Goal: Task Accomplishment & Management: Use online tool/utility

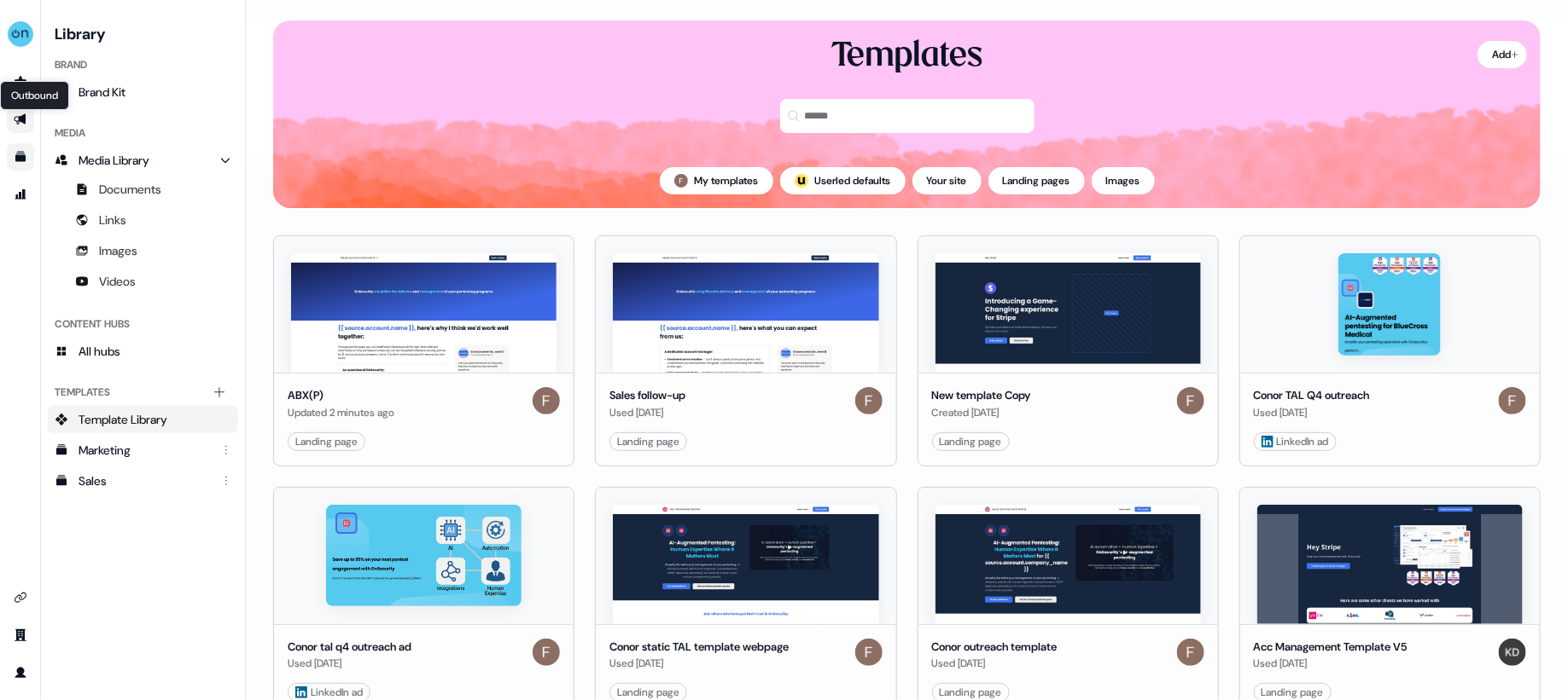
click at [26, 118] on icon "Go to outbound experience" at bounding box center [20, 119] width 14 height 14
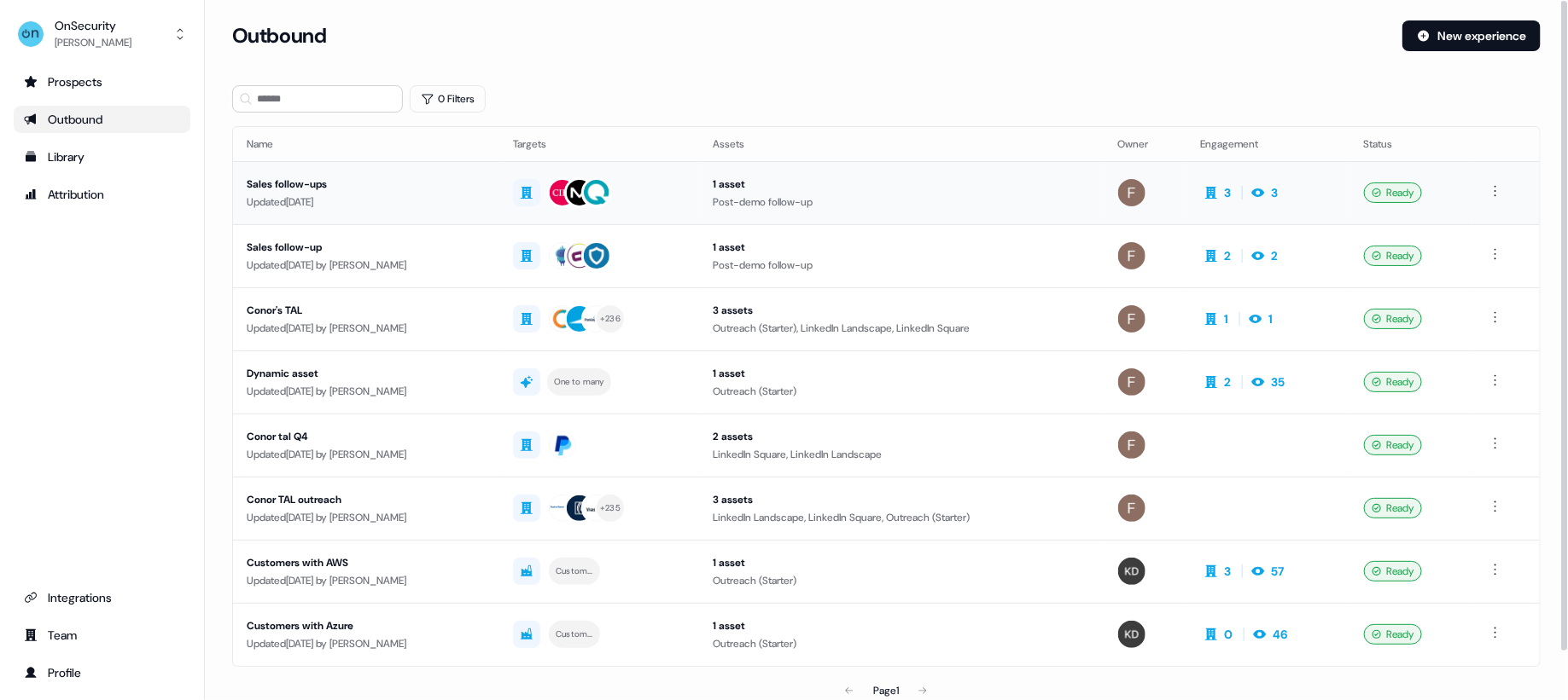
click at [461, 189] on div "Sales follow-ups" at bounding box center [366, 184] width 239 height 17
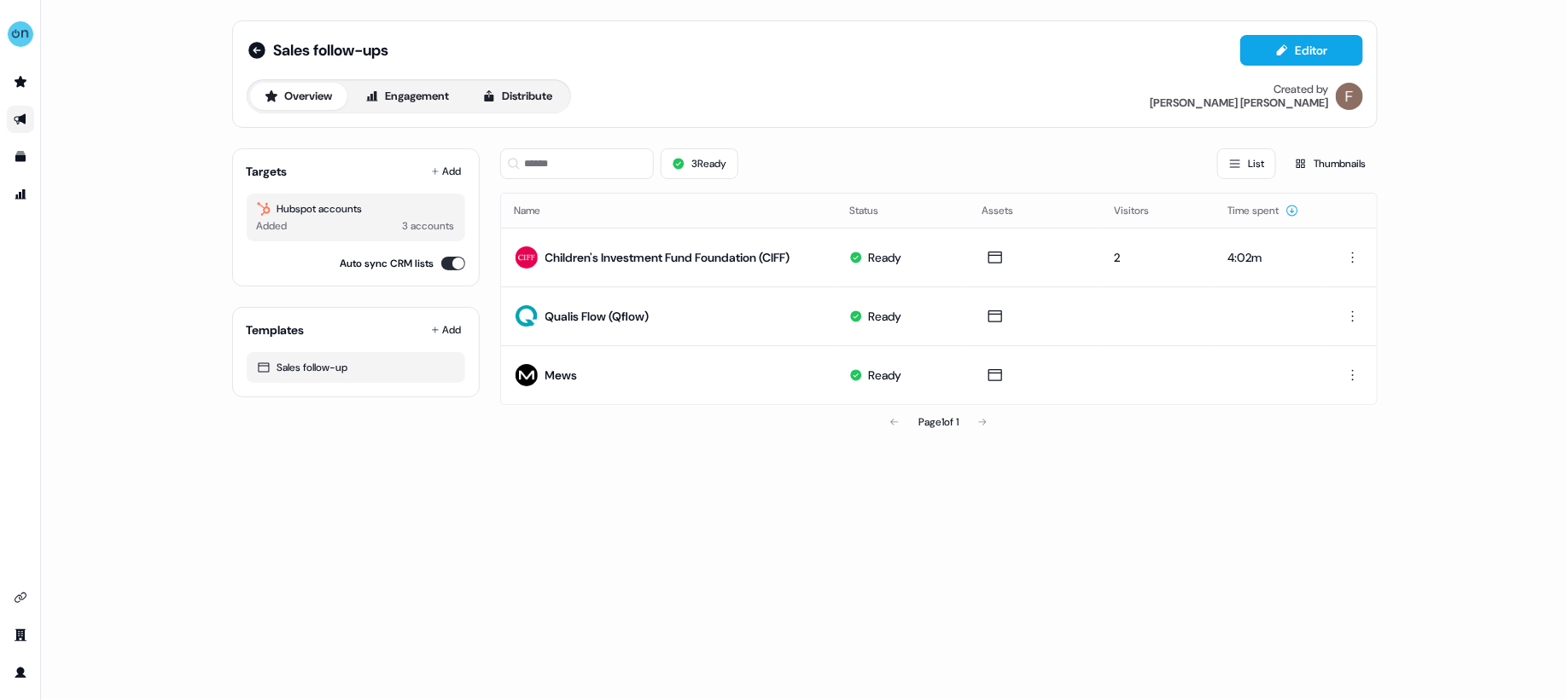
click at [379, 195] on div "Hubspot accounts Added 3 accounts" at bounding box center [356, 217] width 218 height 47
click at [425, 218] on div "3 accounts" at bounding box center [429, 226] width 52 height 17
click at [445, 181] on button "Add" at bounding box center [446, 172] width 37 height 24
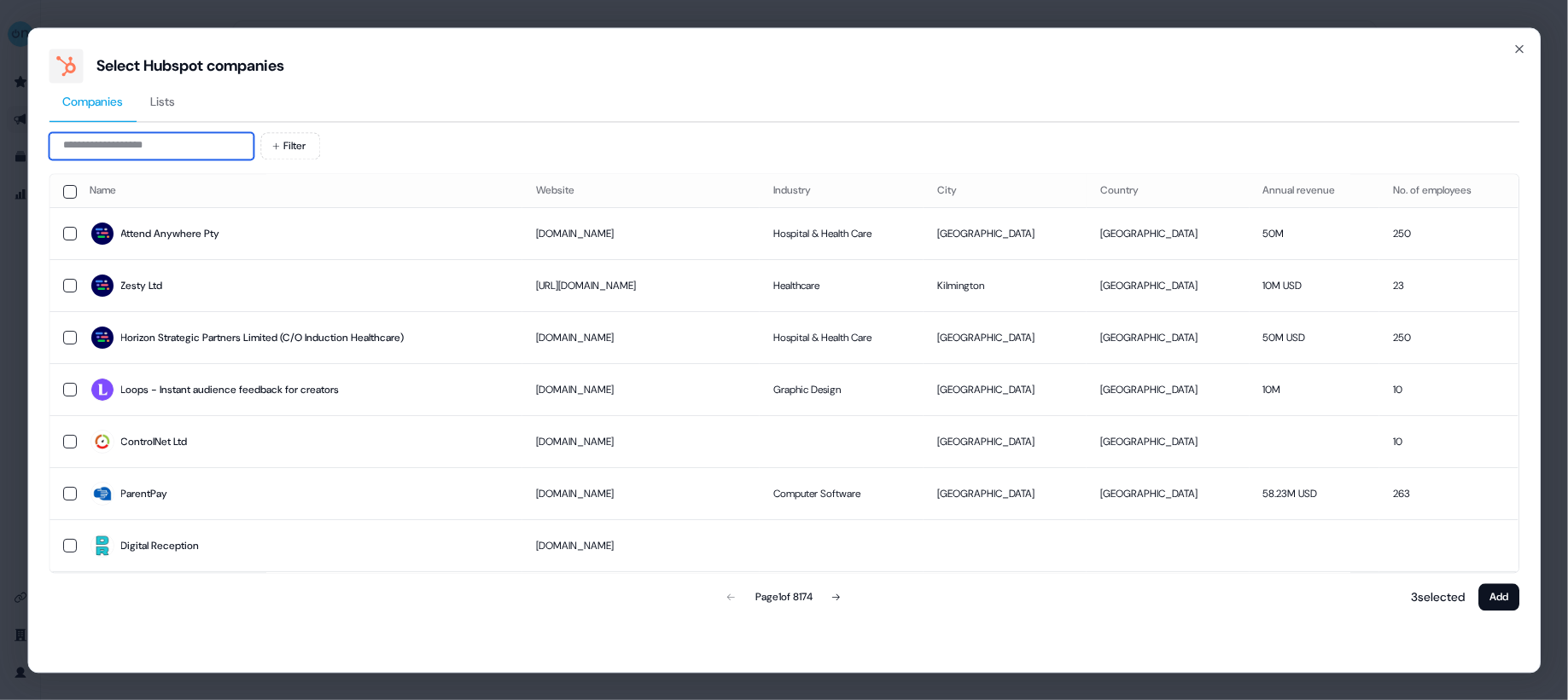
click at [176, 146] on input at bounding box center [150, 145] width 205 height 27
click at [488, 471] on td "ParentPay" at bounding box center [300, 494] width 447 height 52
click at [1496, 590] on button "Add" at bounding box center [1499, 597] width 41 height 27
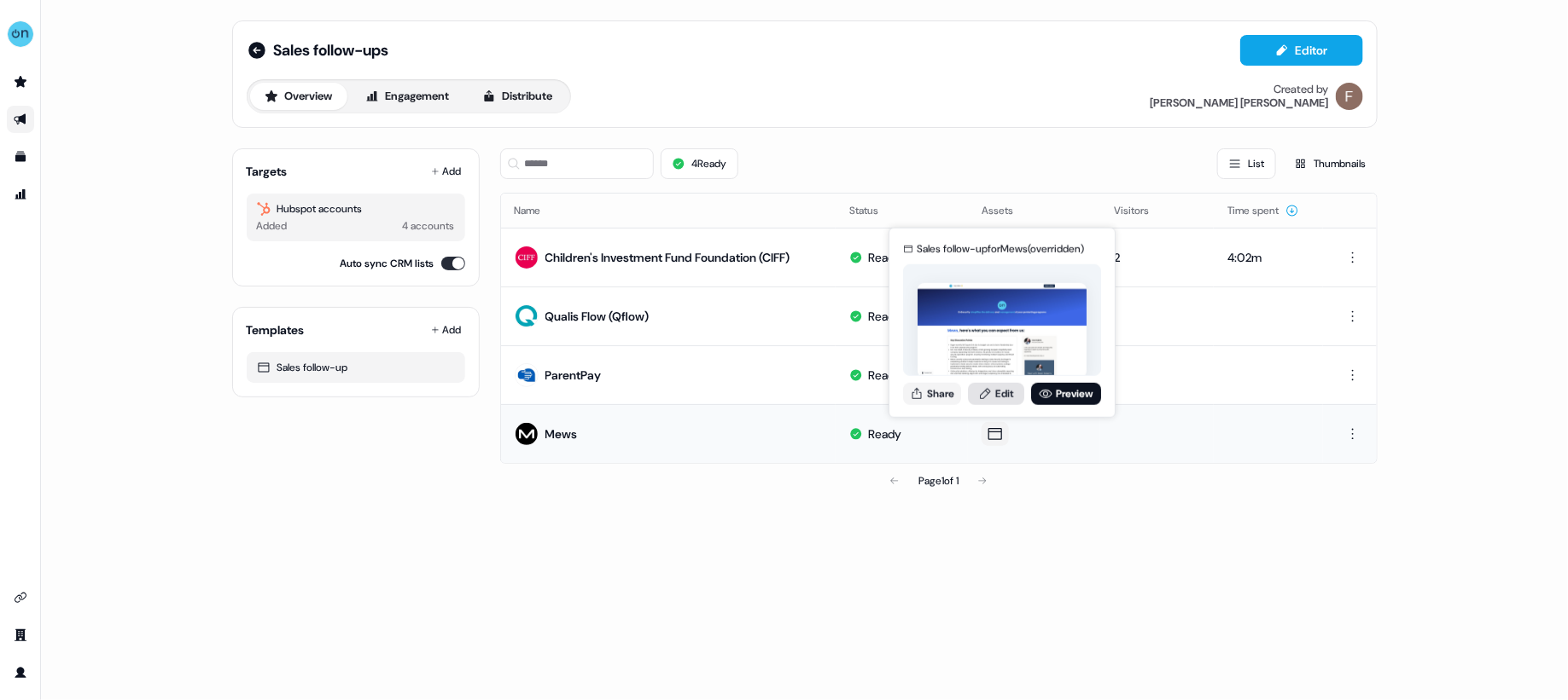
click at [1001, 393] on link "Edit" at bounding box center [996, 394] width 57 height 22
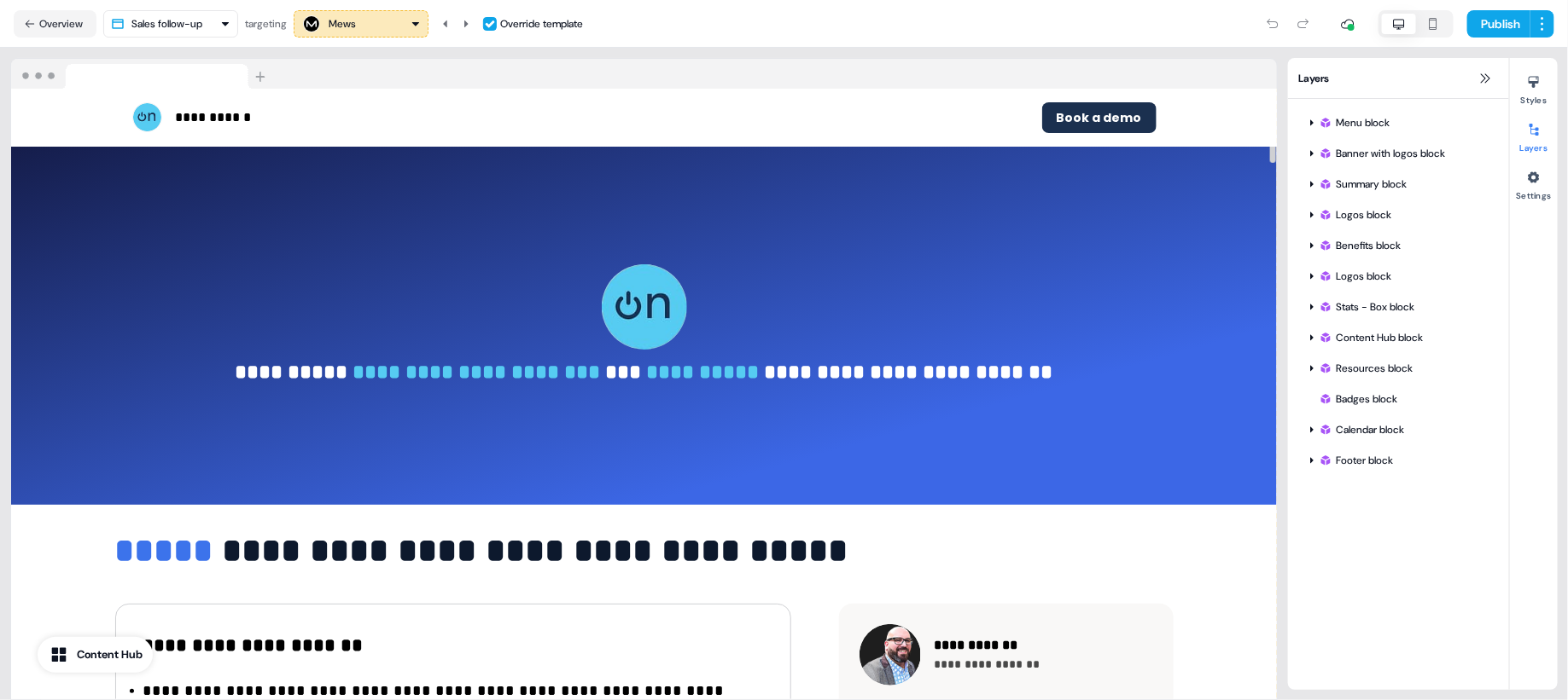
click at [392, 23] on div "Mews" at bounding box center [360, 24] width 120 height 20
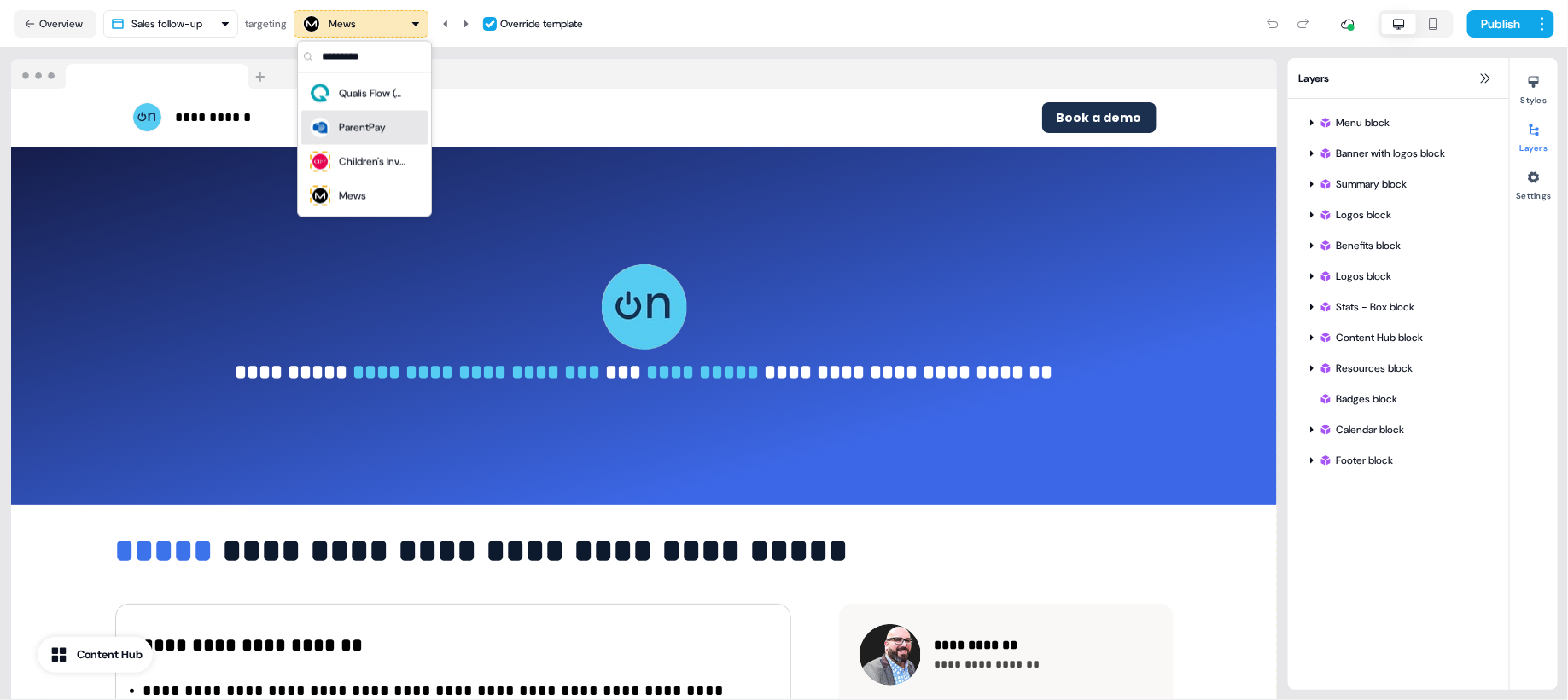
click at [386, 126] on div "ParentPay" at bounding box center [364, 128] width 112 height 24
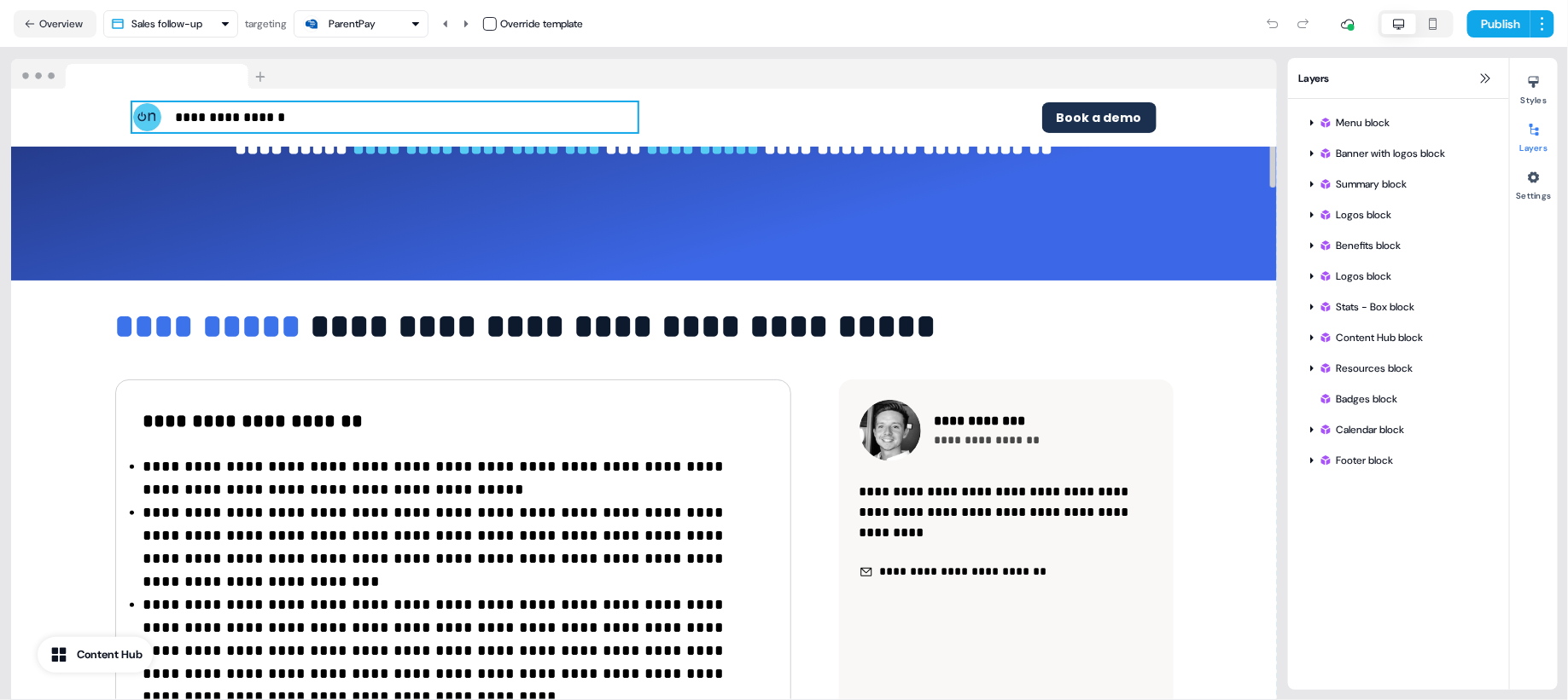
scroll to position [142, 0]
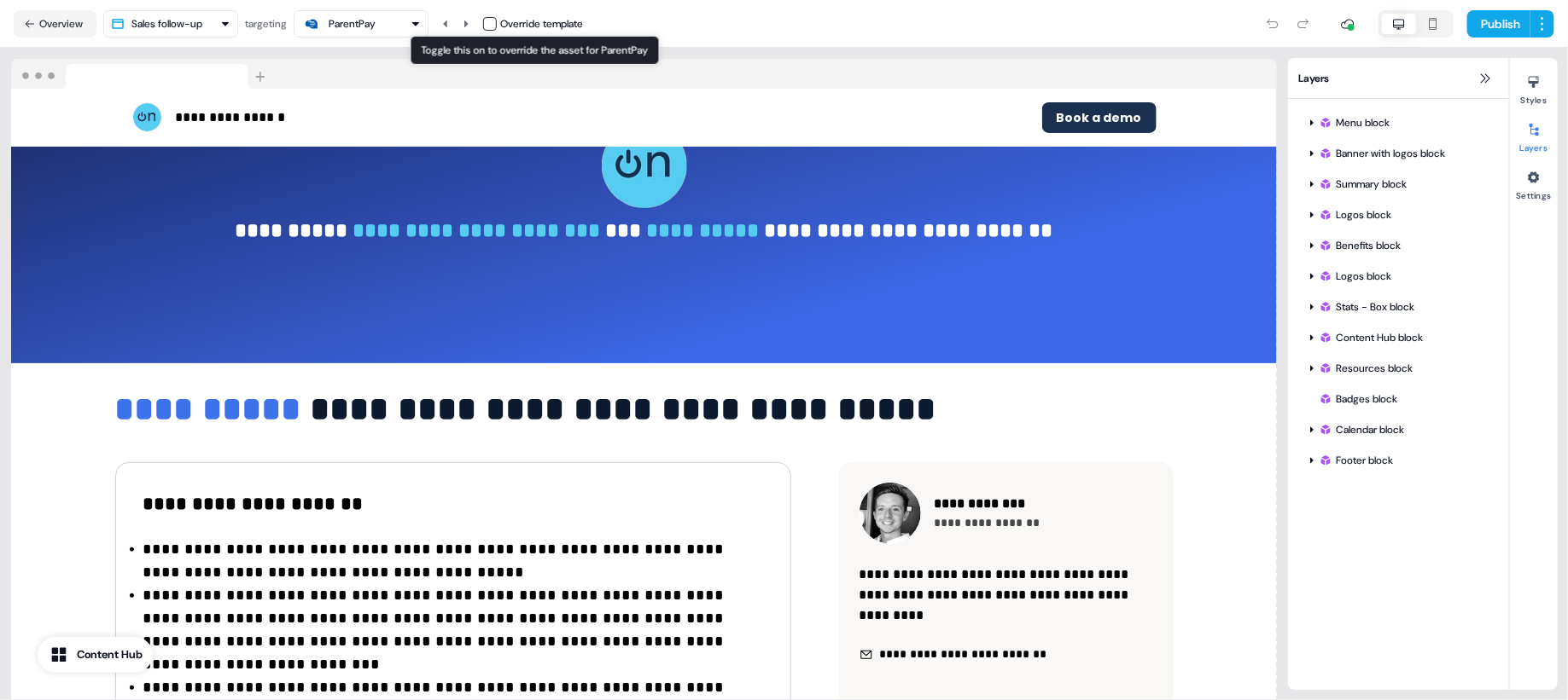
click at [496, 26] on button "button" at bounding box center [490, 23] width 14 height 14
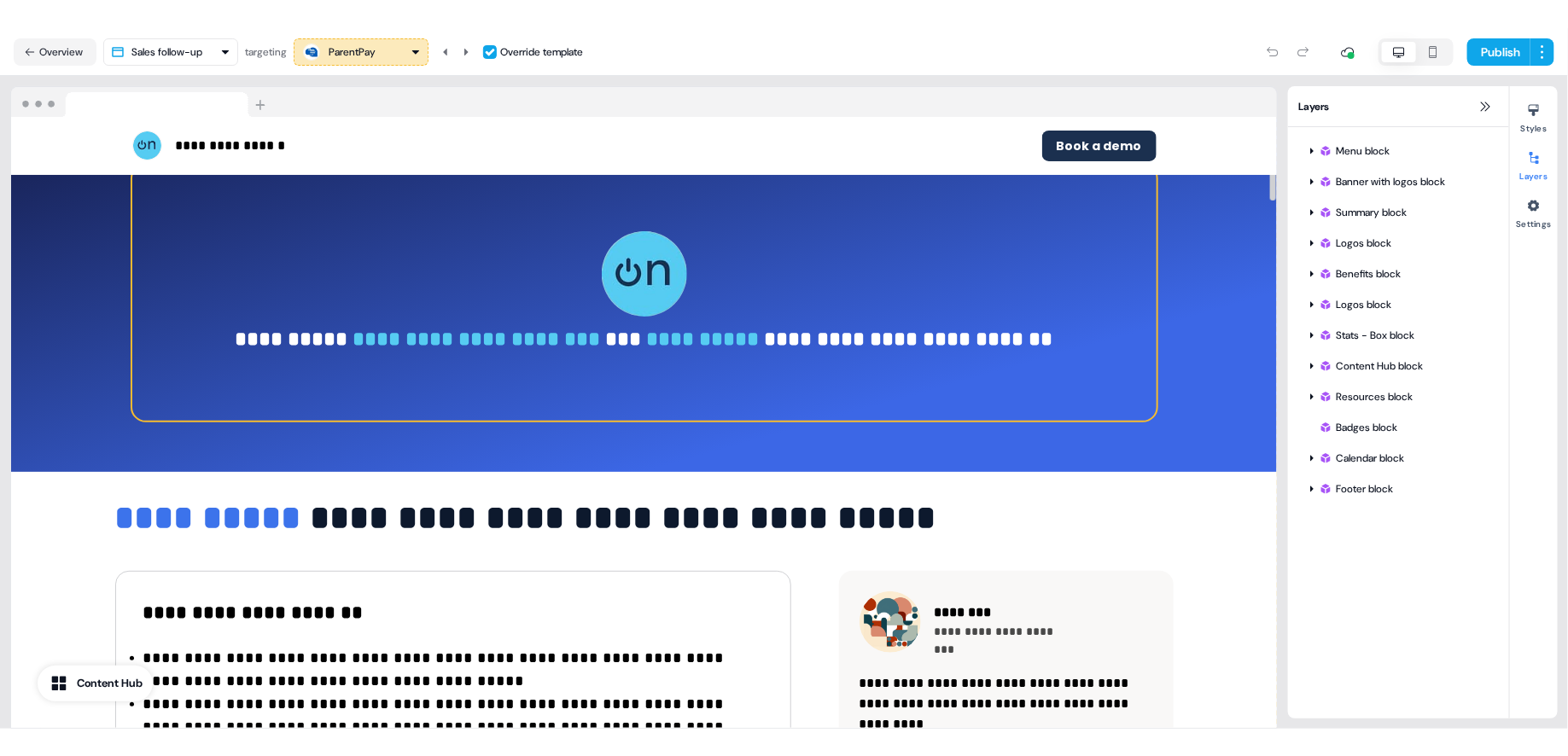
scroll to position [36, 0]
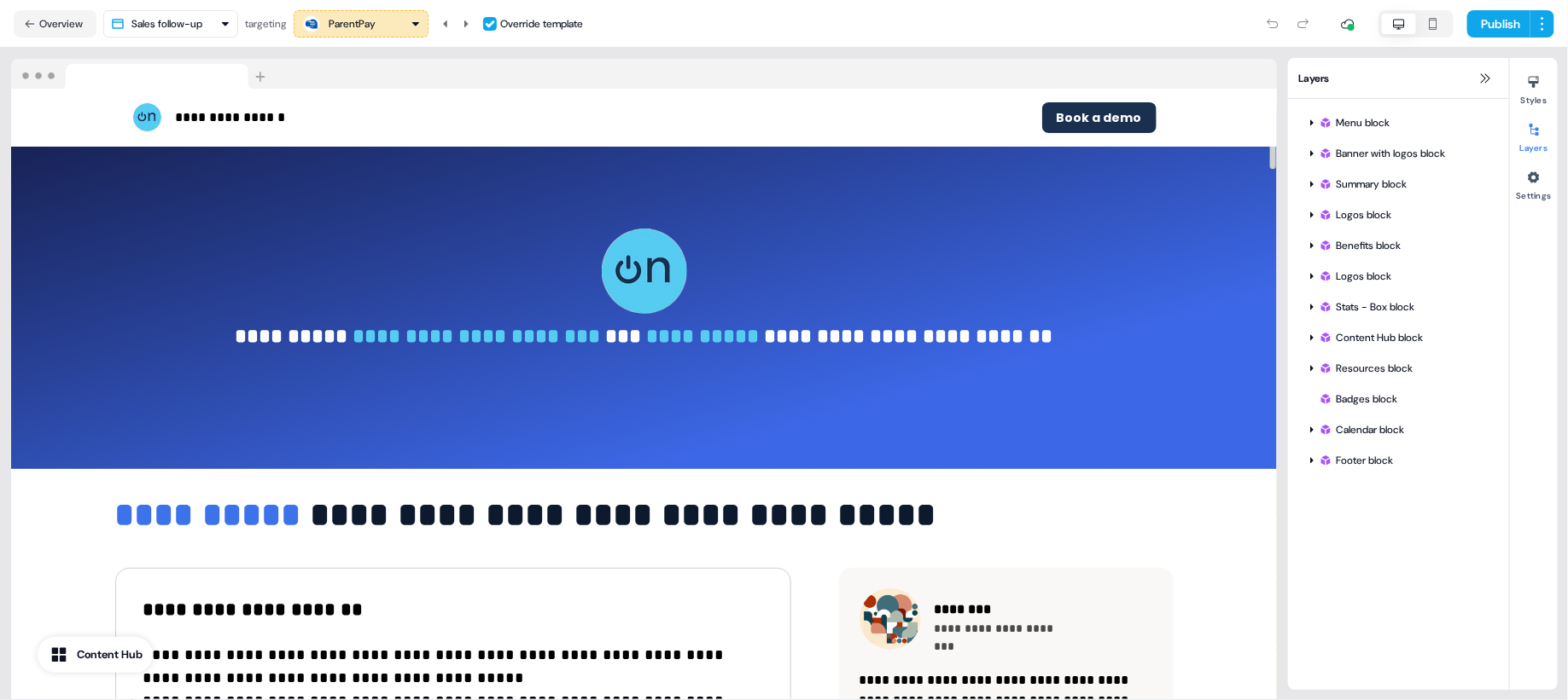
click at [497, 25] on button "button" at bounding box center [490, 23] width 14 height 14
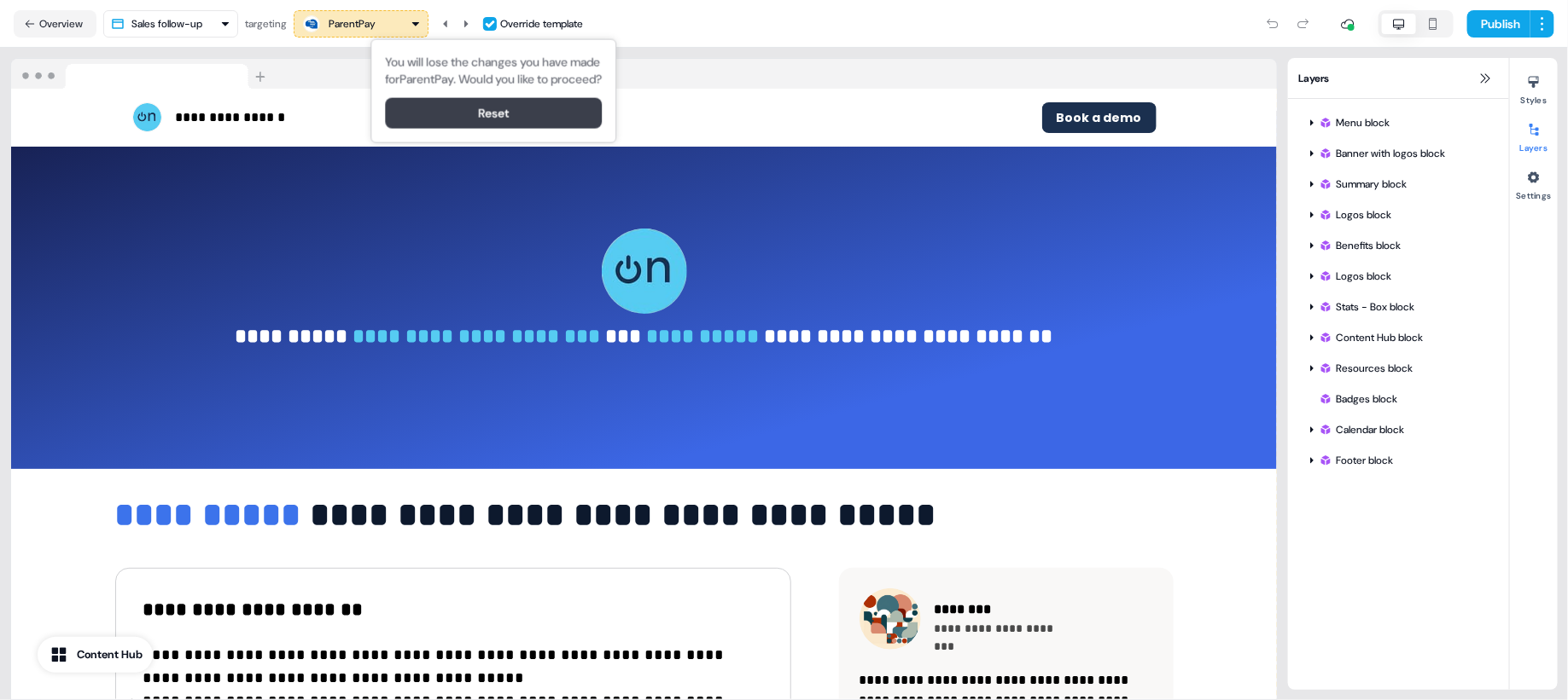
click at [535, 127] on button "Reset" at bounding box center [492, 113] width 216 height 31
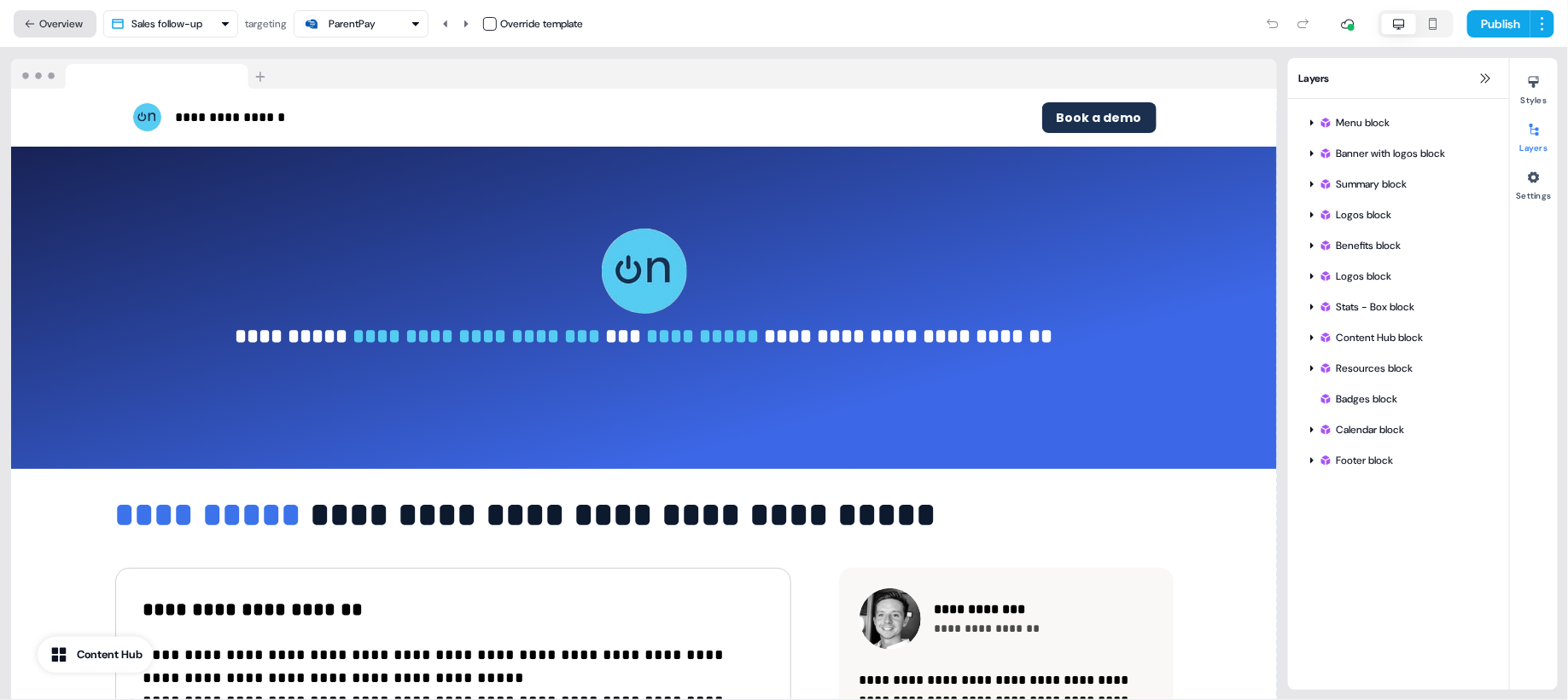
click at [38, 29] on button "Overview" at bounding box center [55, 23] width 83 height 27
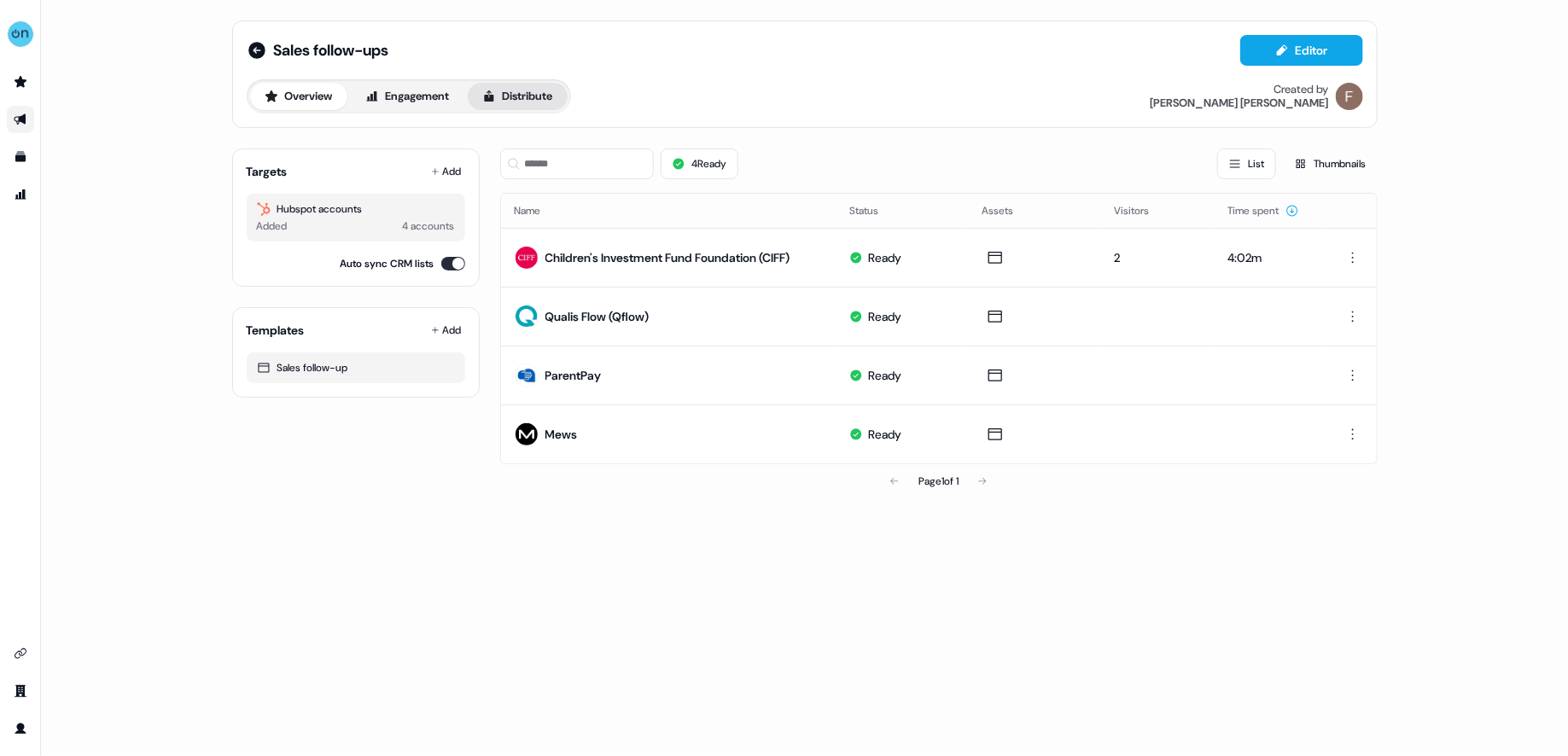
click at [531, 91] on button "Distribute" at bounding box center [518, 96] width 100 height 27
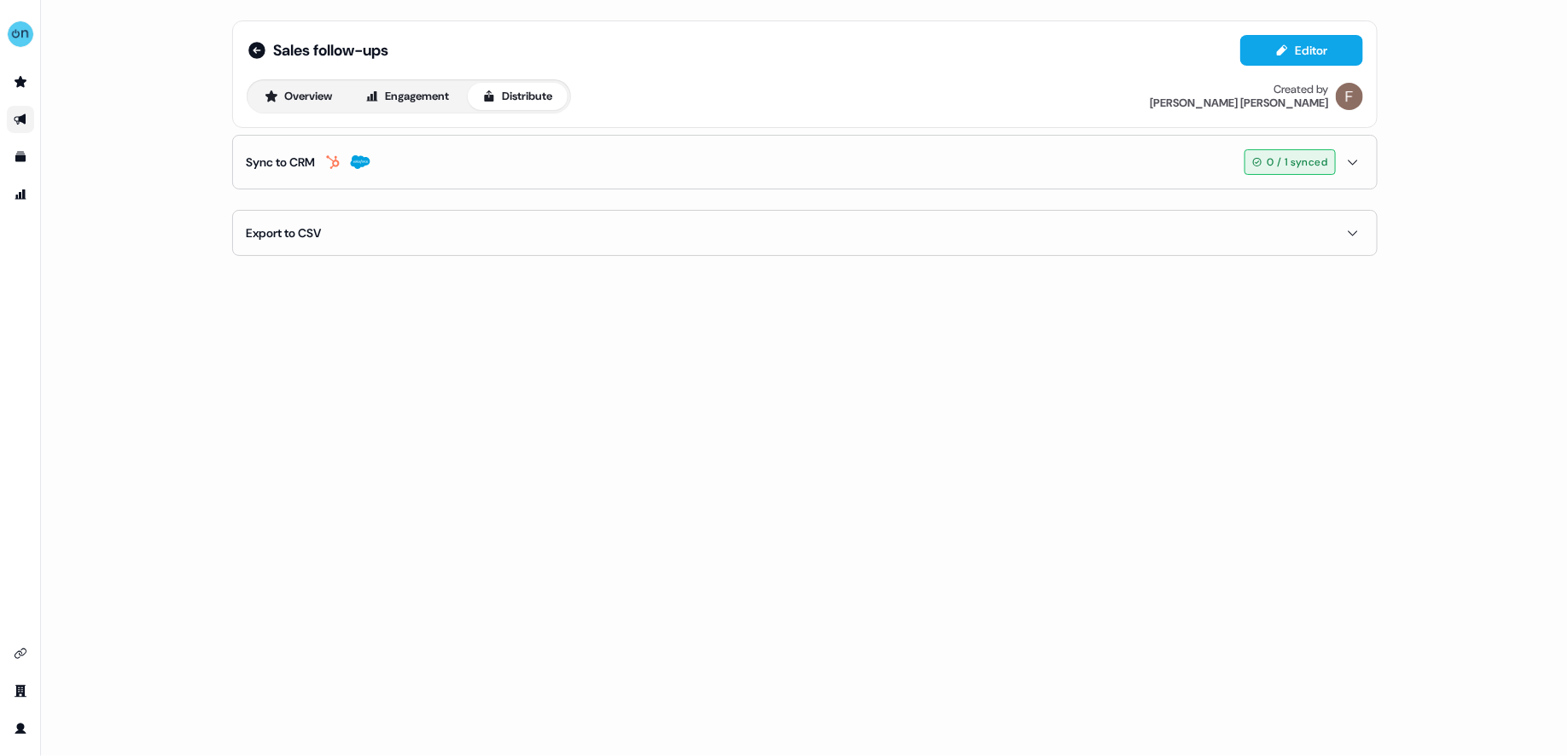
click at [391, 159] on button "Sync to CRM 0 / 1 synced" at bounding box center [805, 162] width 1117 height 53
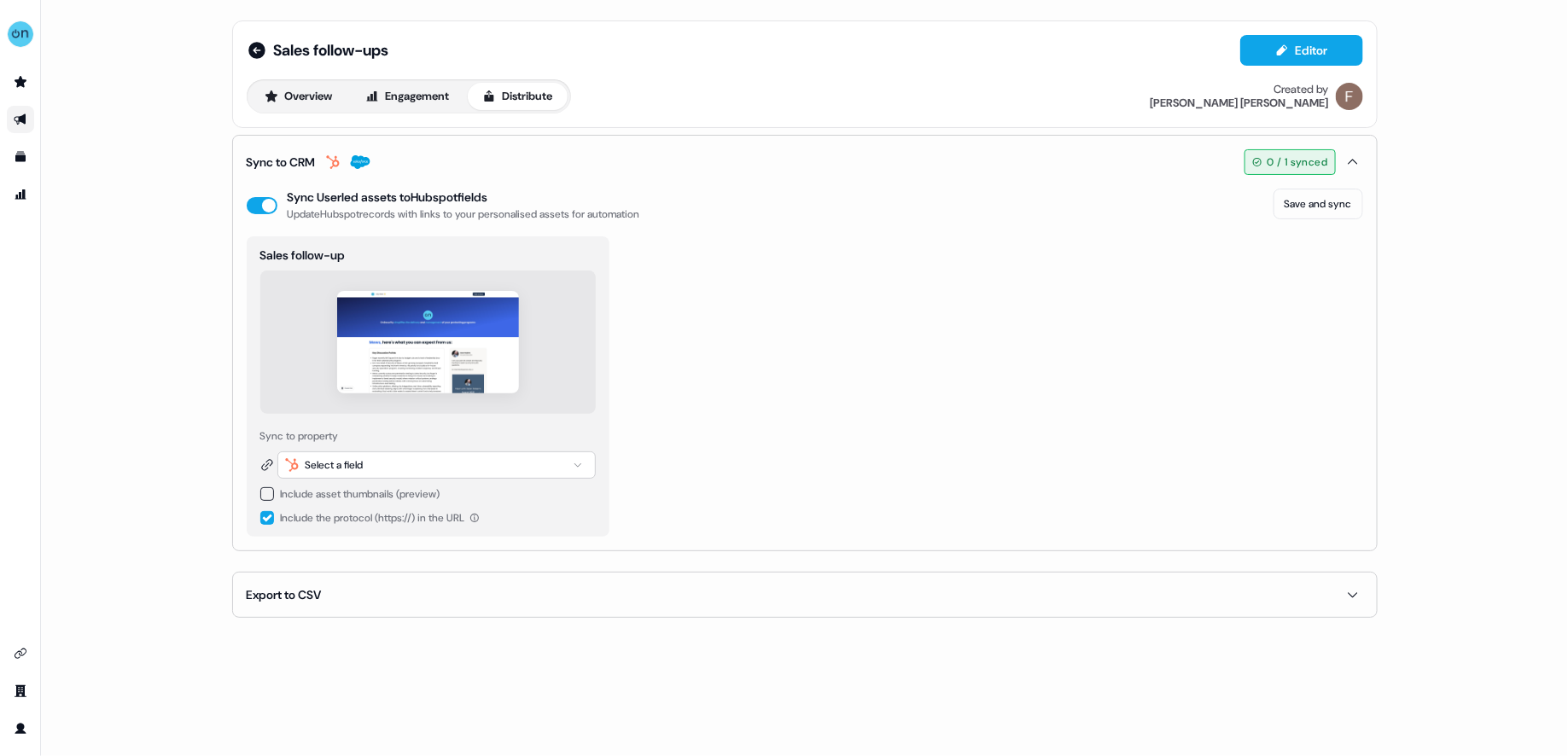
click at [403, 469] on div "Select a field" at bounding box center [437, 464] width 319 height 27
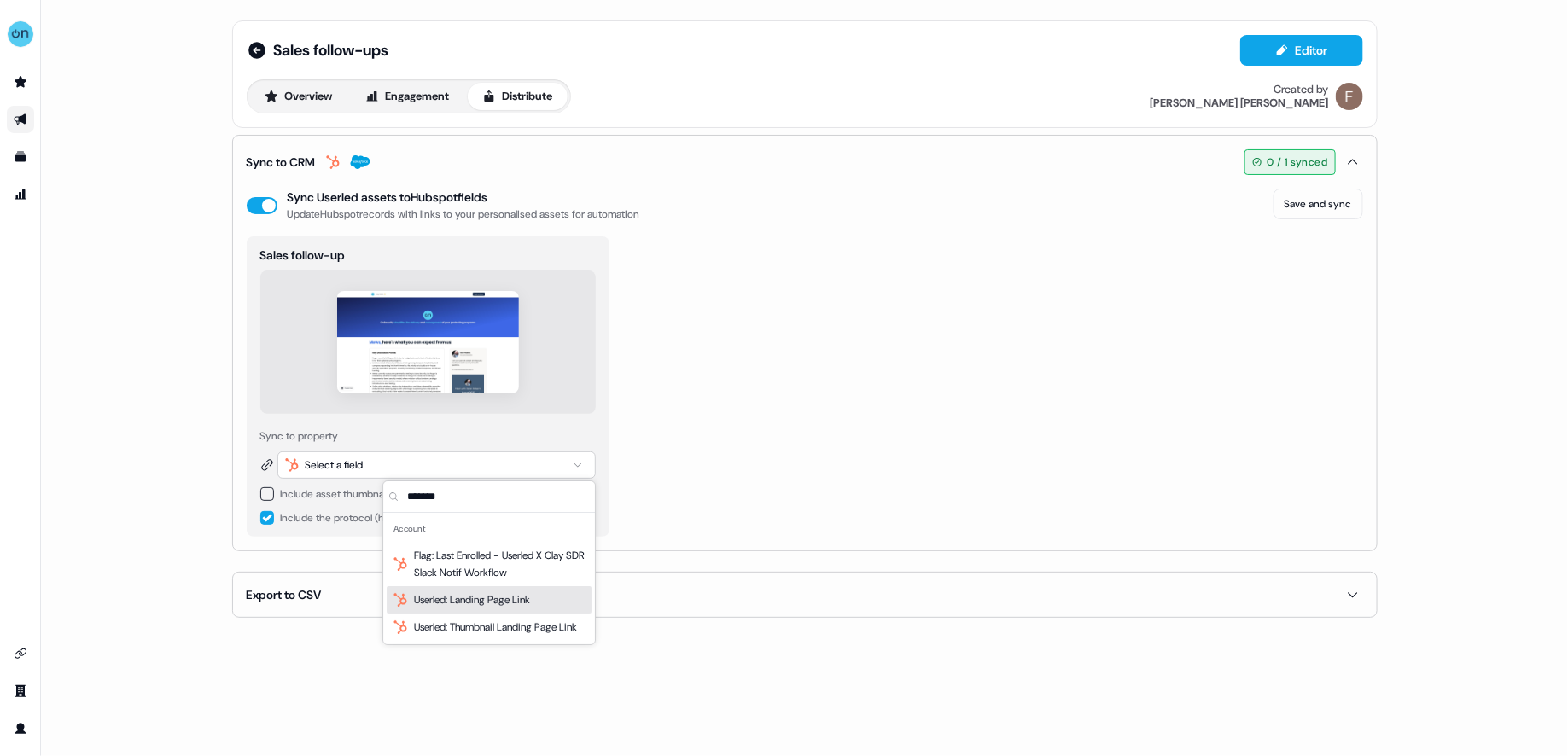
type input "*******"
click at [500, 611] on div "Userled: Landing Page Link" at bounding box center [489, 599] width 205 height 27
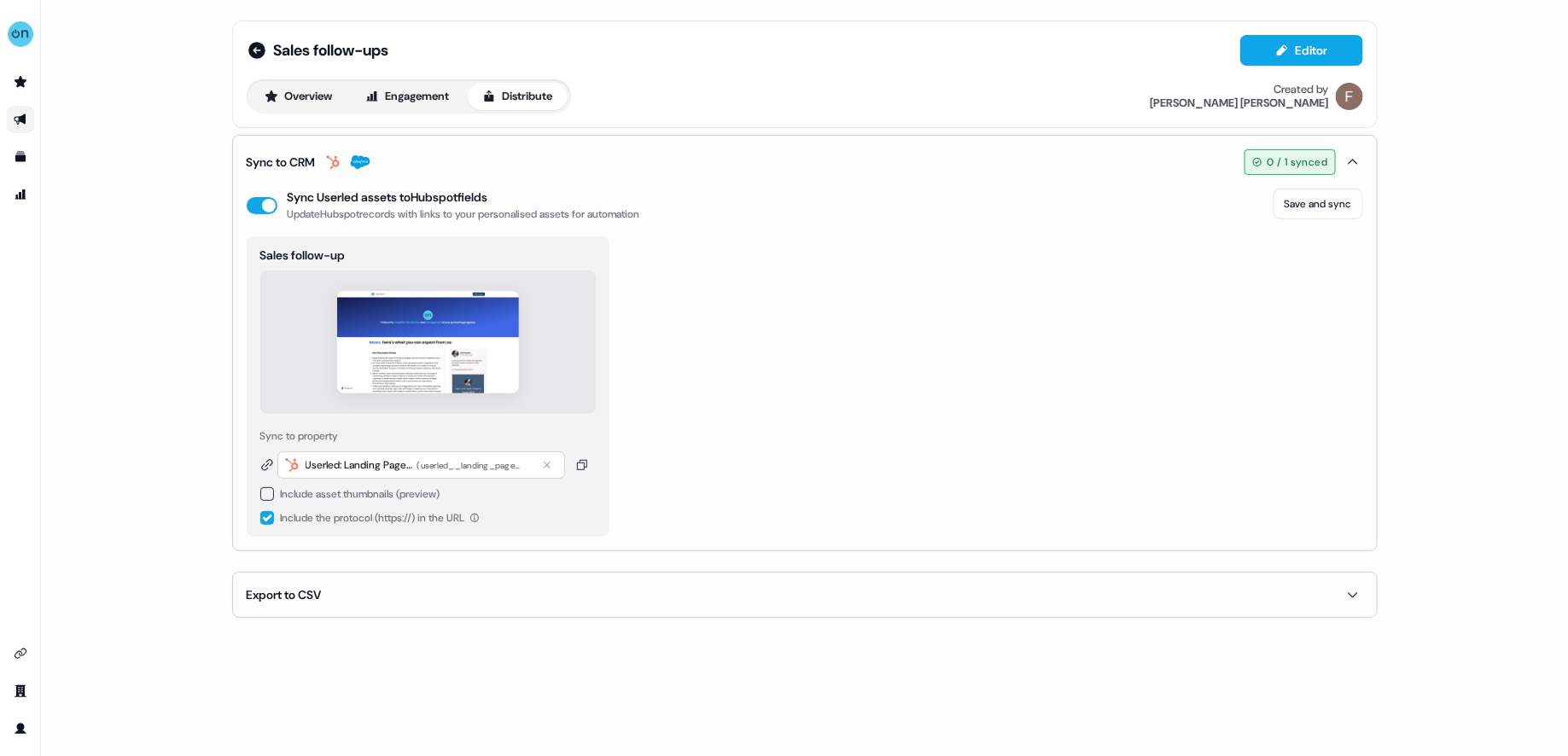
click at [373, 489] on div "Include asset thumbnails (preview)" at bounding box center [360, 494] width 160 height 17
click at [269, 494] on button "button" at bounding box center [267, 494] width 14 height 14
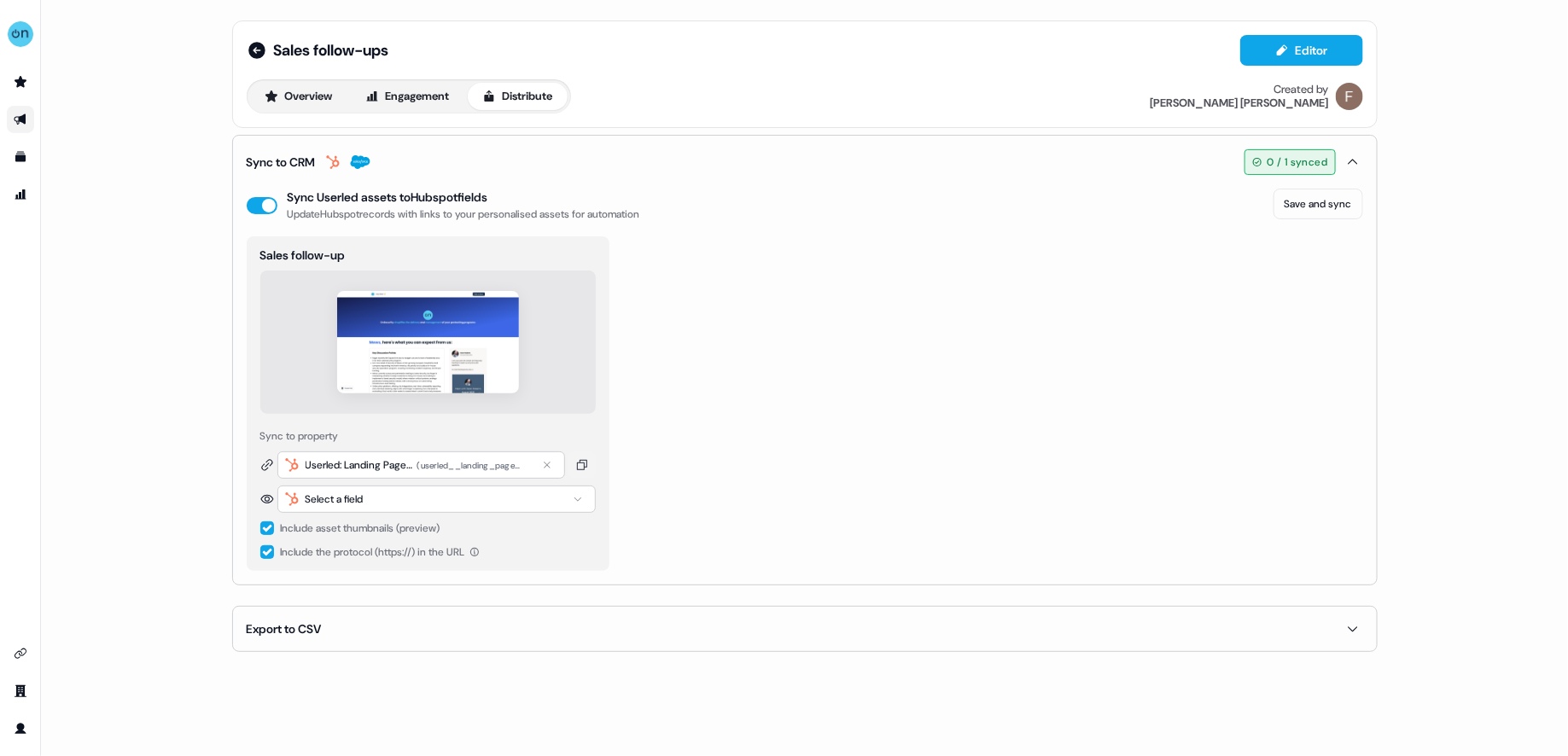
click at [344, 507] on div "Select a field" at bounding box center [437, 499] width 319 height 27
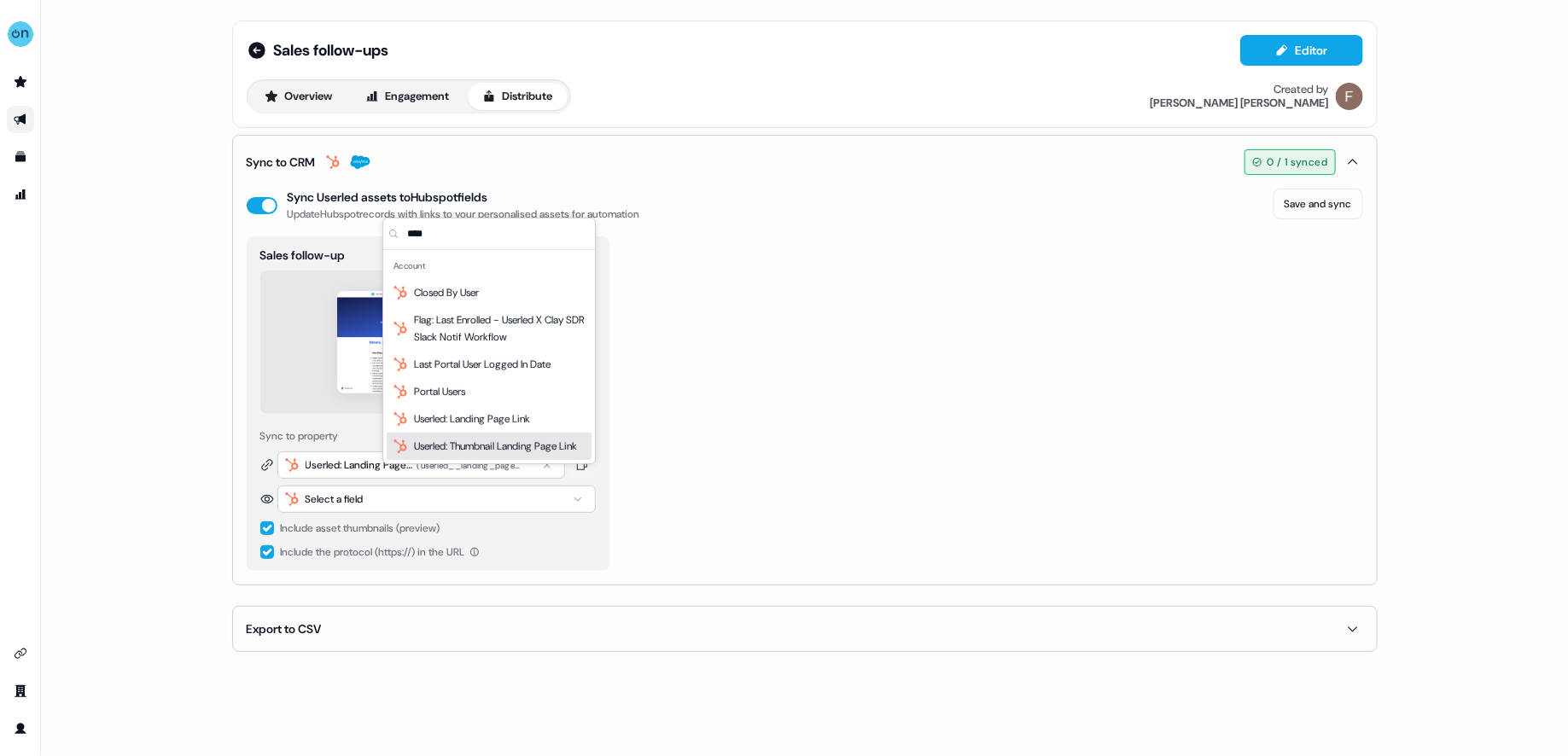
type input "****"
click at [518, 450] on span "Userled: Thumbnail Landing Page Link" at bounding box center [496, 446] width 163 height 17
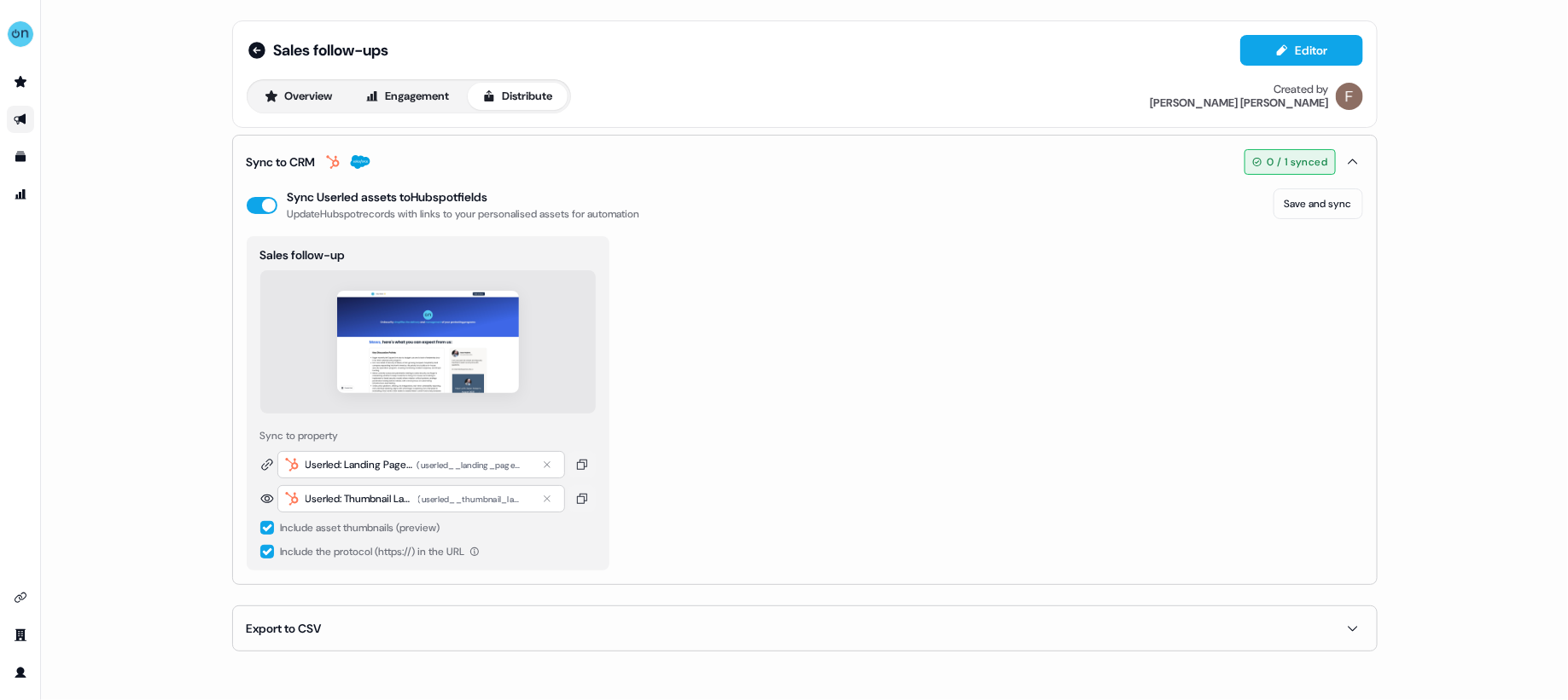
click at [439, 497] on div "( userled__thumbnail_landing_page_link )" at bounding box center [470, 499] width 105 height 16
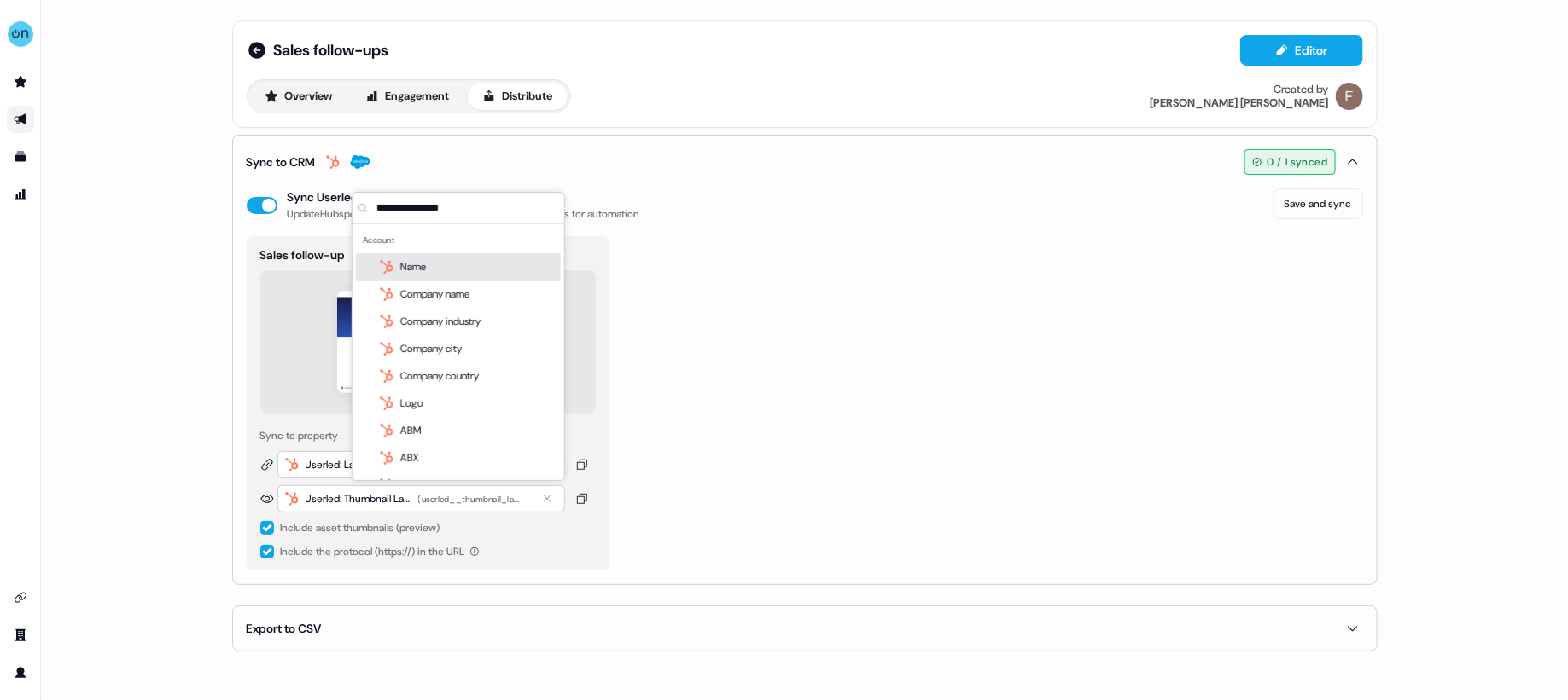
click at [878, 444] on div "Sales follow-up Sync to property Userled: Landing Page Link ( userled__landing_…" at bounding box center [805, 404] width 1117 height 334
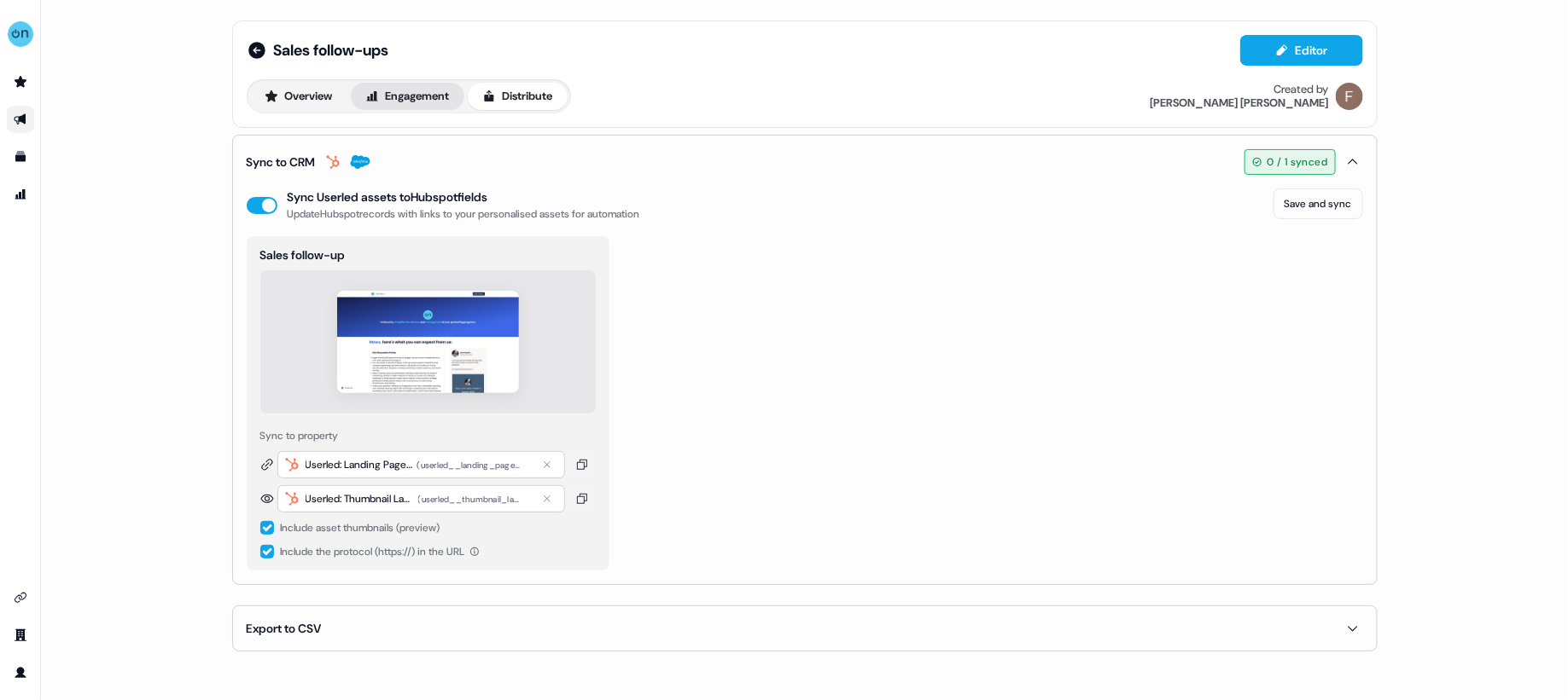
click at [405, 105] on button "Engagement" at bounding box center [408, 96] width 113 height 27
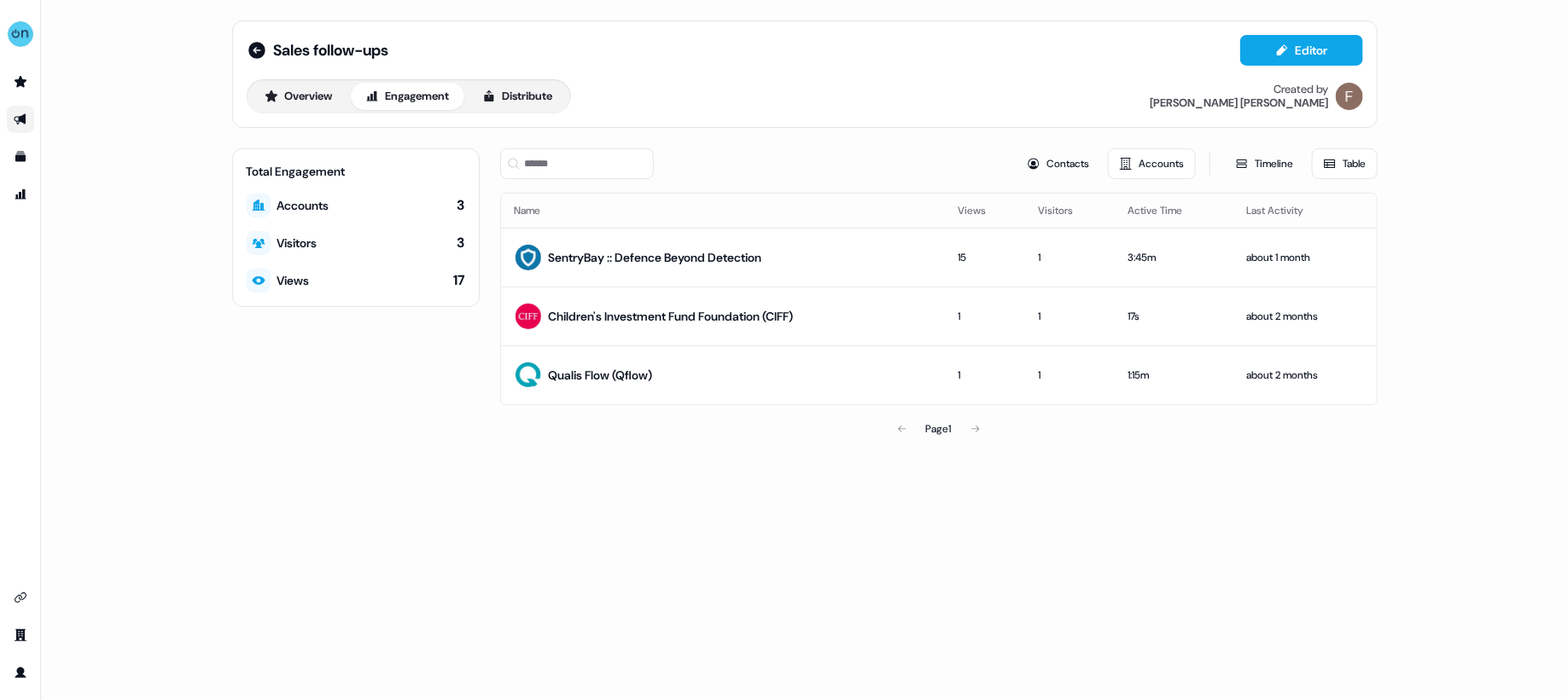
click at [300, 69] on div "Sales follow-ups Editor Overview Engagement Distribute Created by [PERSON_NAME]" at bounding box center [805, 74] width 1117 height 79
click at [300, 97] on button "Overview" at bounding box center [298, 96] width 98 height 27
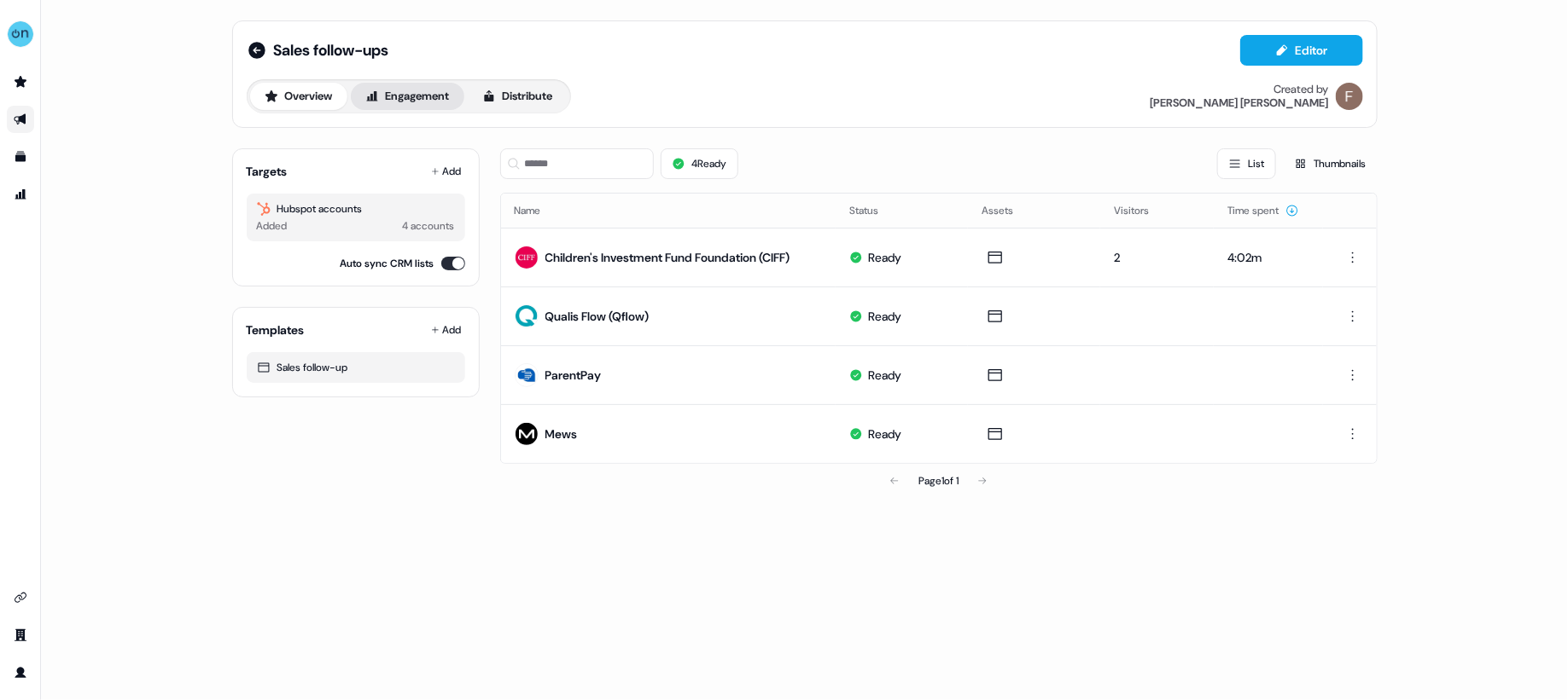
click at [405, 83] on button "Engagement" at bounding box center [408, 96] width 113 height 27
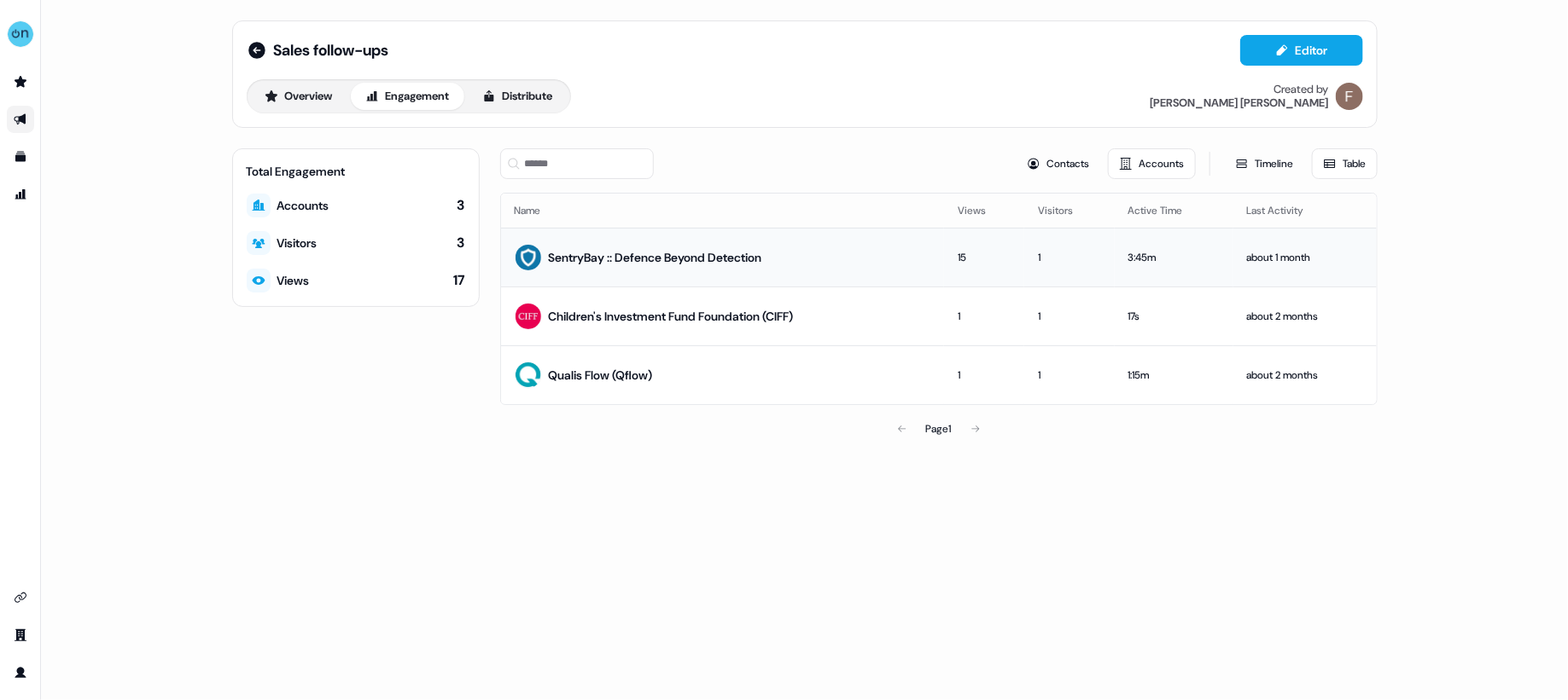
click at [982, 258] on div "15" at bounding box center [984, 257] width 53 height 17
